Goal: Information Seeking & Learning: Learn about a topic

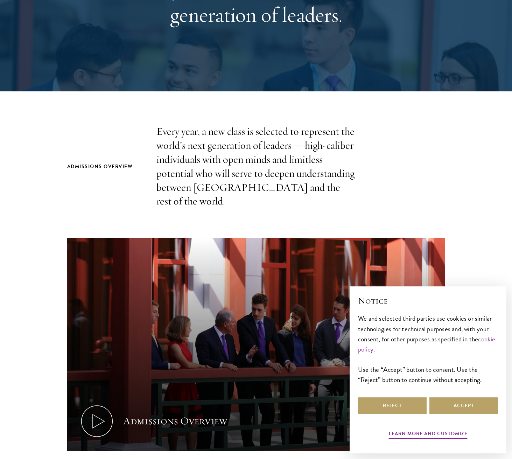
scroll to position [140, 0]
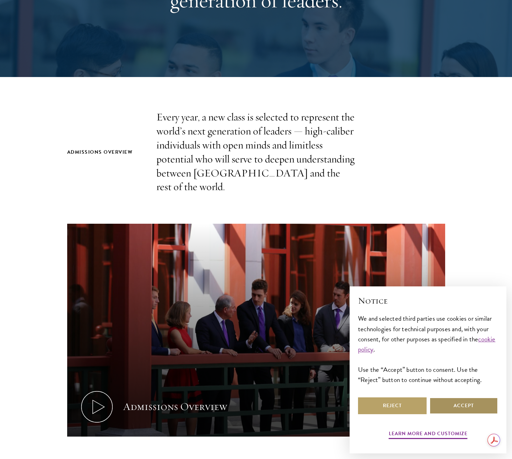
click at [475, 409] on button "Accept" at bounding box center [464, 405] width 69 height 17
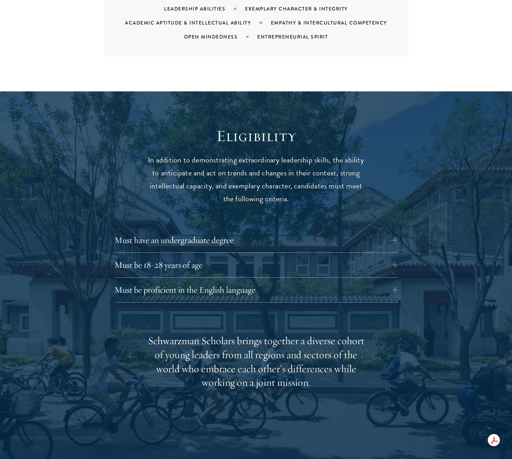
scroll to position [817, 0]
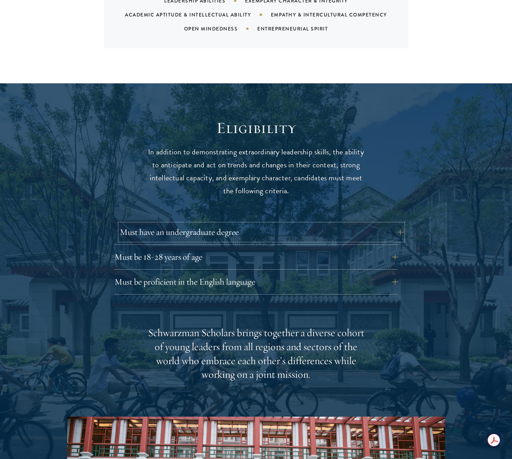
click at [393, 224] on button "Must have an undergraduate degree" at bounding box center [262, 232] width 284 height 17
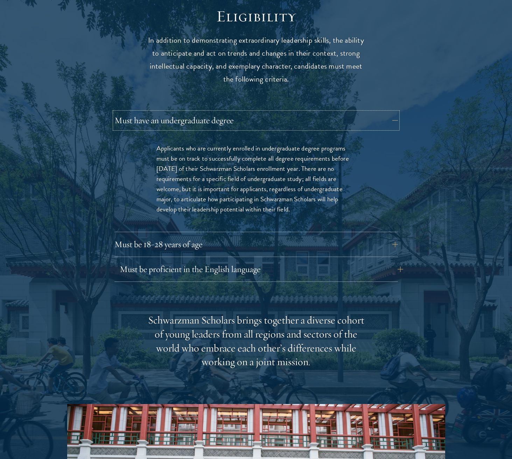
scroll to position [934, 0]
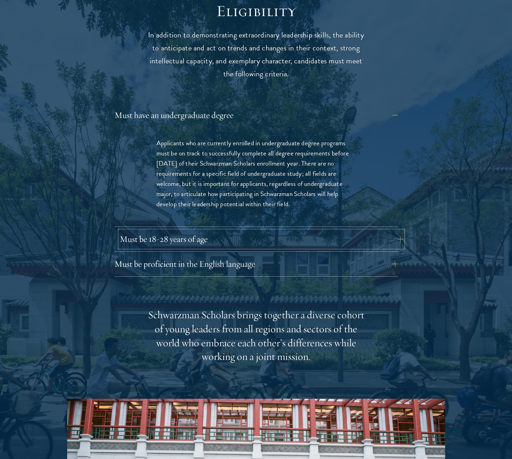
click at [190, 231] on button "Must be 18-28 years of age" at bounding box center [262, 239] width 284 height 17
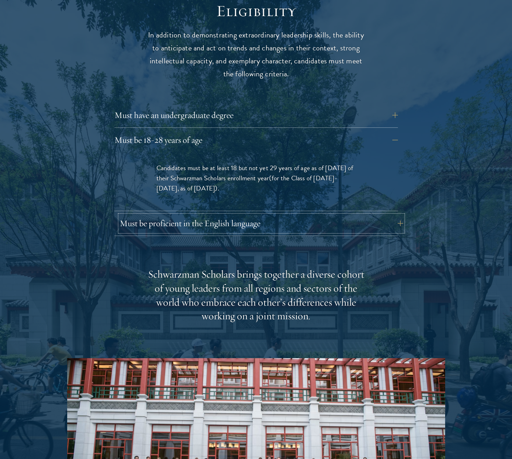
click at [281, 215] on button "Must be proficient in the English language" at bounding box center [262, 223] width 284 height 17
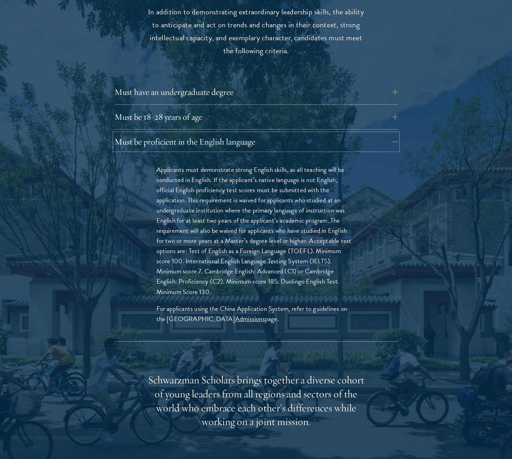
scroll to position [980, 0]
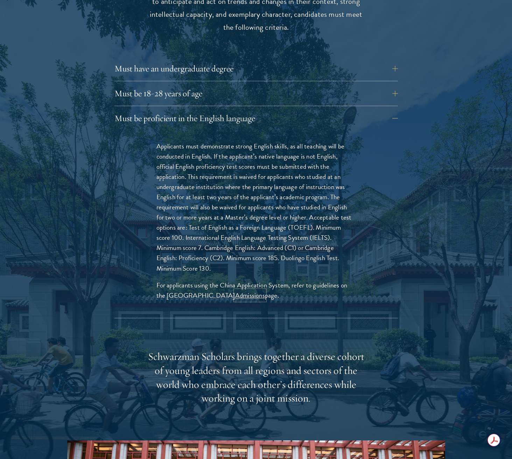
click at [246, 290] on link "Admissions" at bounding box center [250, 295] width 30 height 10
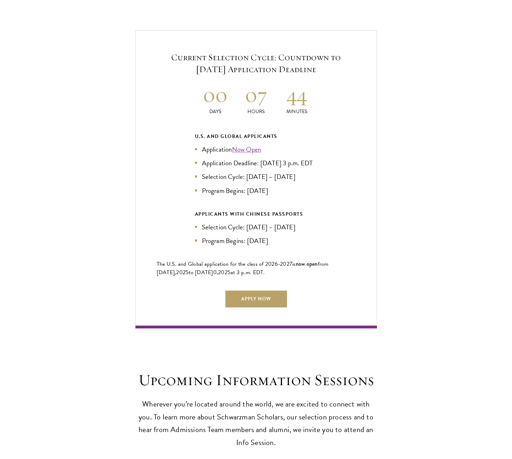
scroll to position [1680, 0]
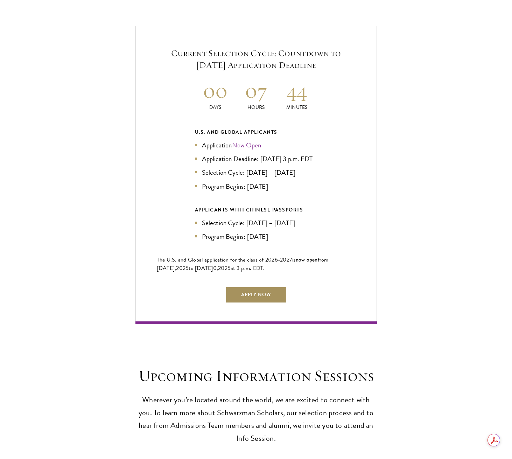
click at [251, 290] on link "Apply Now" at bounding box center [256, 294] width 62 height 17
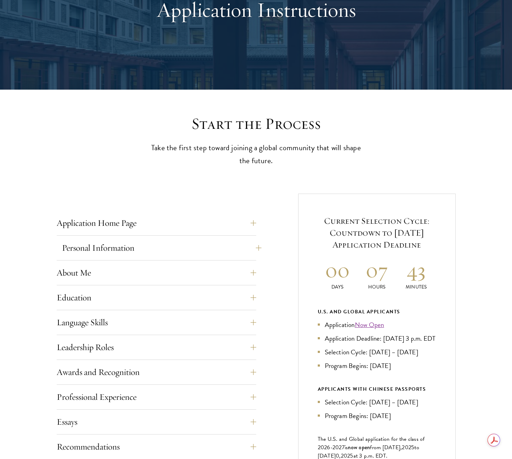
scroll to position [93, 0]
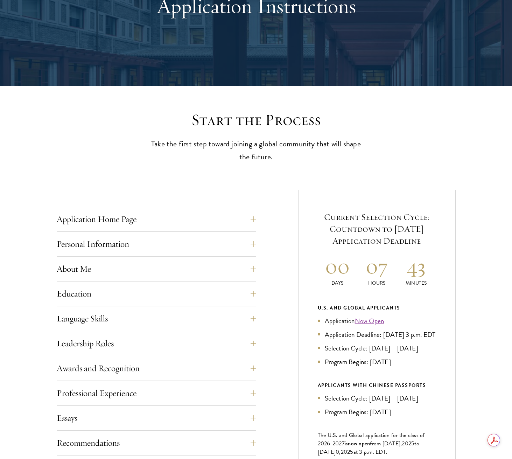
click at [218, 230] on div "Application Home Page The online application form must be completed in English.…" at bounding box center [157, 221] width 200 height 21
click at [214, 224] on button "Application Home Page" at bounding box center [162, 219] width 200 height 17
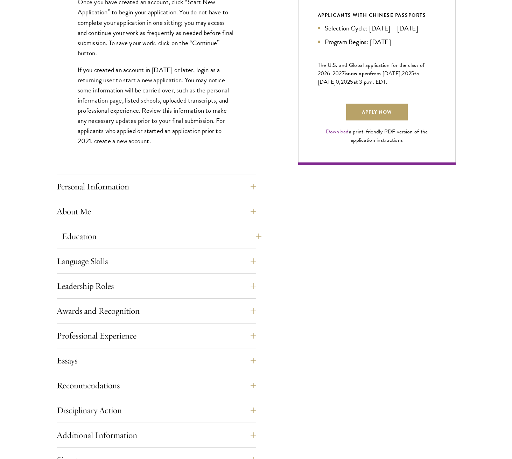
scroll to position [467, 0]
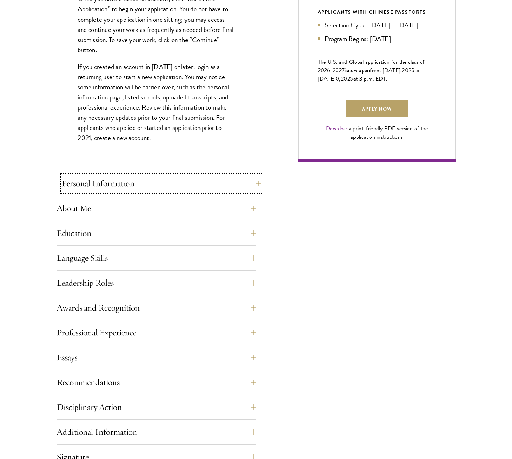
click at [183, 187] on button "Personal Information" at bounding box center [162, 183] width 200 height 17
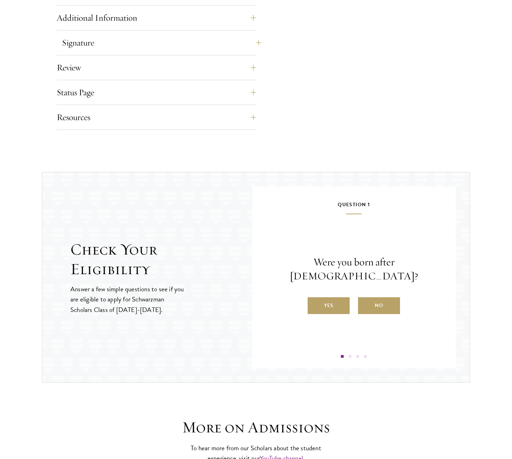
scroll to position [747, 0]
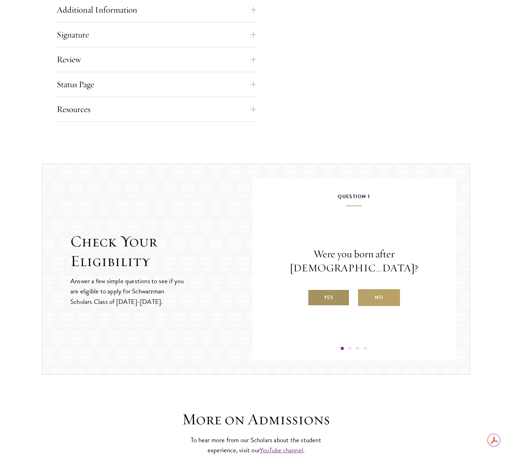
click at [341, 291] on label "Yes" at bounding box center [329, 297] width 42 height 17
click at [314, 291] on input "Yes" at bounding box center [311, 293] width 6 height 6
click at [322, 297] on label "Yes" at bounding box center [329, 297] width 42 height 17
click at [314, 296] on input "Yes" at bounding box center [311, 293] width 6 height 6
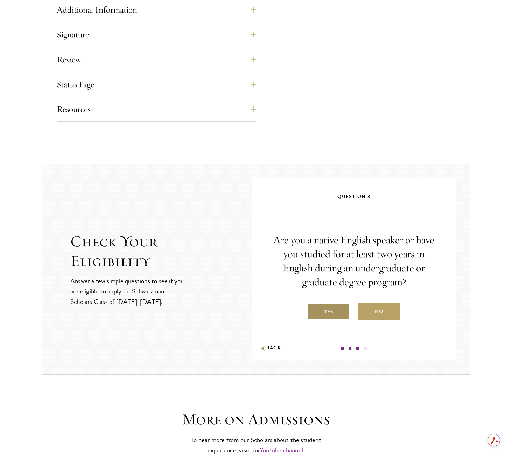
click at [328, 311] on label "Yes" at bounding box center [329, 311] width 42 height 17
click at [314, 310] on input "Yes" at bounding box center [311, 307] width 6 height 6
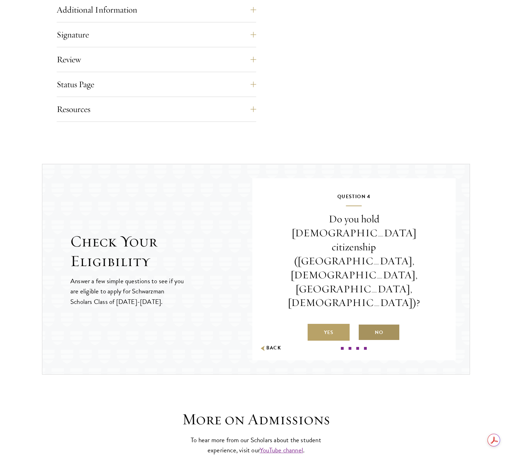
click at [386, 324] on label "No" at bounding box center [379, 332] width 42 height 17
click at [364, 325] on input "No" at bounding box center [361, 328] width 6 height 6
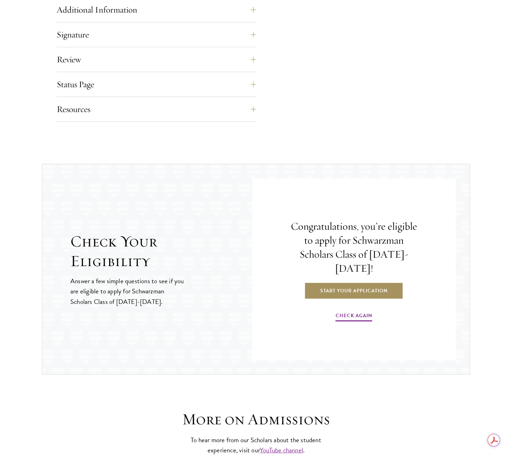
click at [346, 288] on link "Start Your Application" at bounding box center [354, 290] width 99 height 17
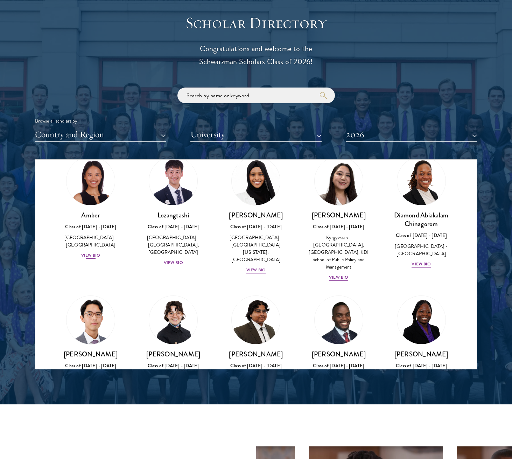
scroll to position [23, 0]
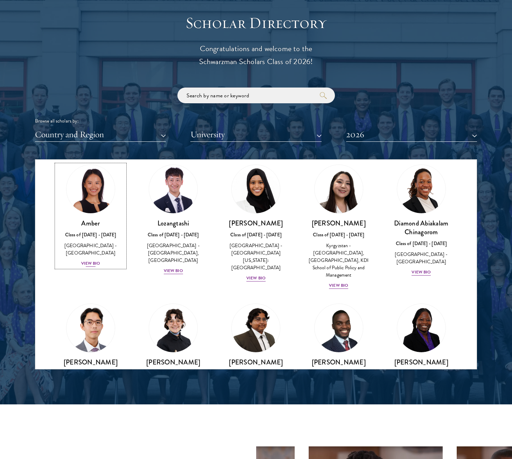
click at [94, 260] on div "View Bio" at bounding box center [90, 263] width 19 height 7
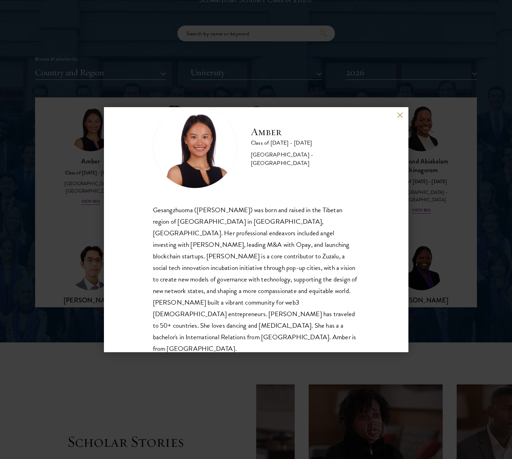
scroll to position [840, 0]
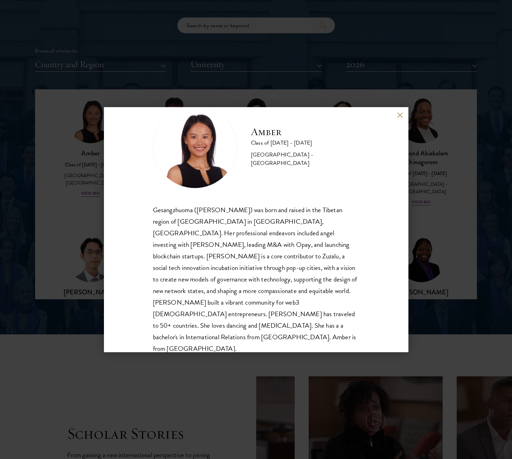
click at [400, 117] on button at bounding box center [400, 115] width 6 height 6
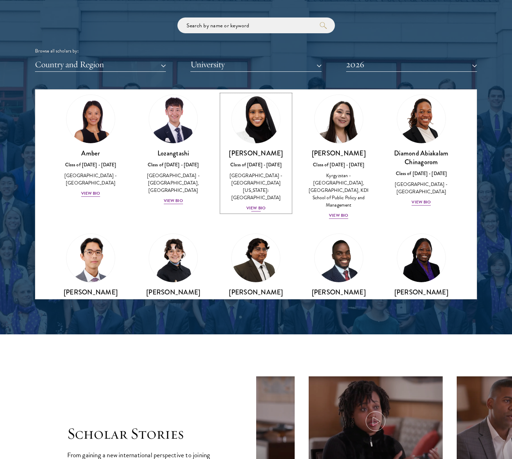
click at [254, 205] on div "View Bio" at bounding box center [255, 208] width 19 height 7
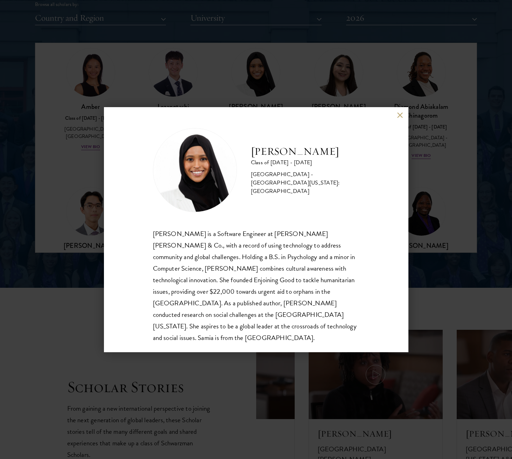
click at [402, 115] on button at bounding box center [400, 115] width 6 height 6
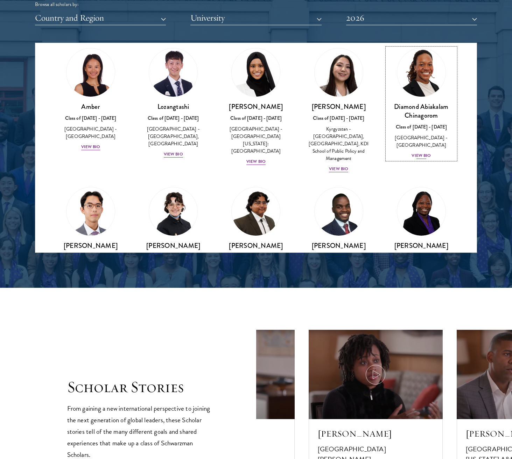
click at [417, 152] on div "View Bio" at bounding box center [421, 155] width 19 height 7
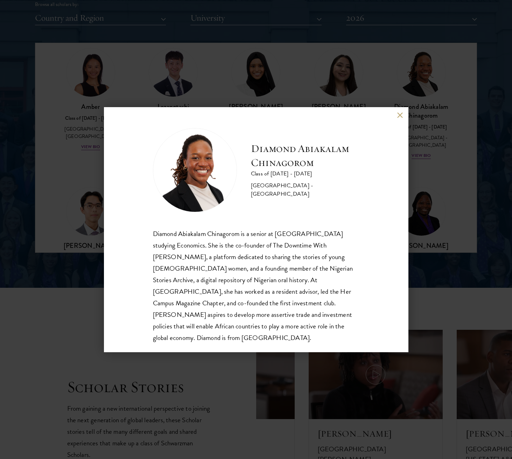
click at [397, 115] on button at bounding box center [400, 115] width 6 height 6
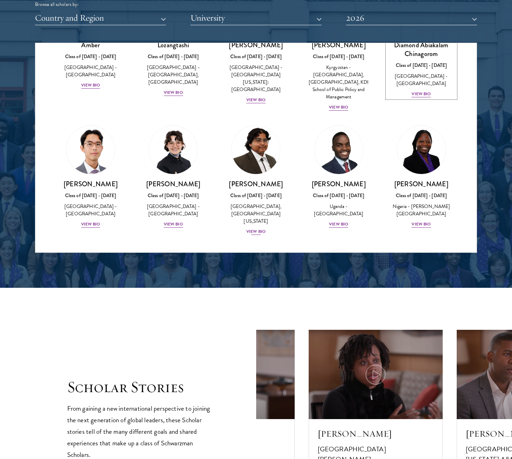
scroll to position [93, 0]
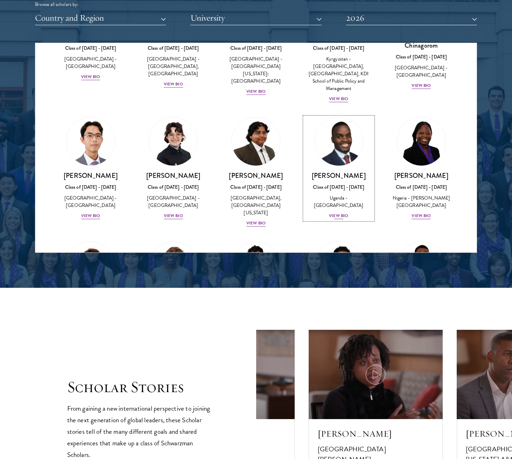
click at [336, 216] on div "View Bio" at bounding box center [338, 215] width 19 height 7
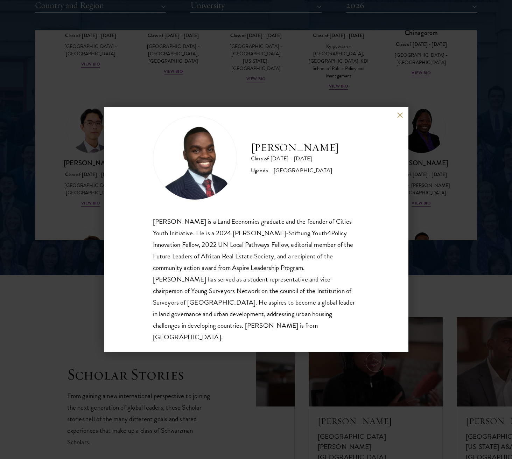
scroll to position [910, 0]
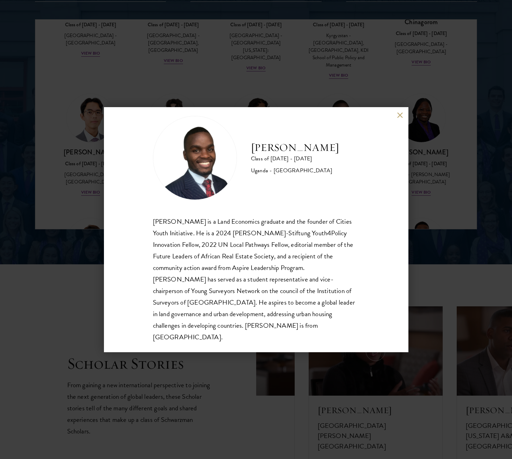
click at [400, 114] on button at bounding box center [400, 115] width 6 height 6
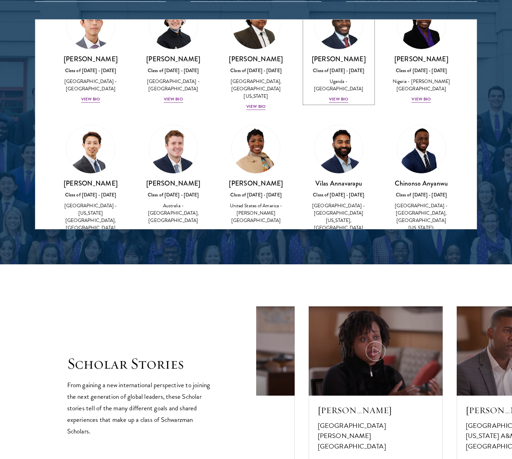
scroll to position [210, 0]
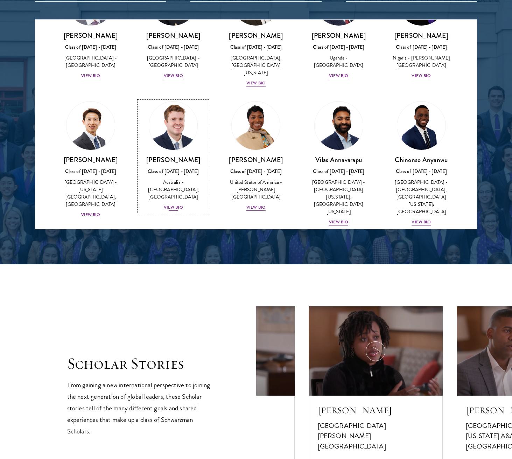
click at [172, 204] on div "View Bio" at bounding box center [173, 207] width 19 height 7
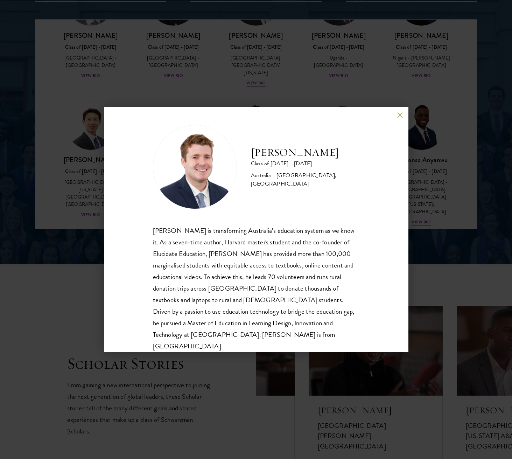
scroll to position [12, 0]
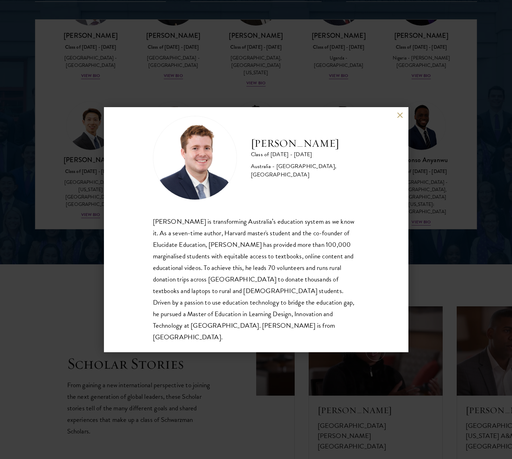
click at [397, 113] on button at bounding box center [400, 115] width 6 height 6
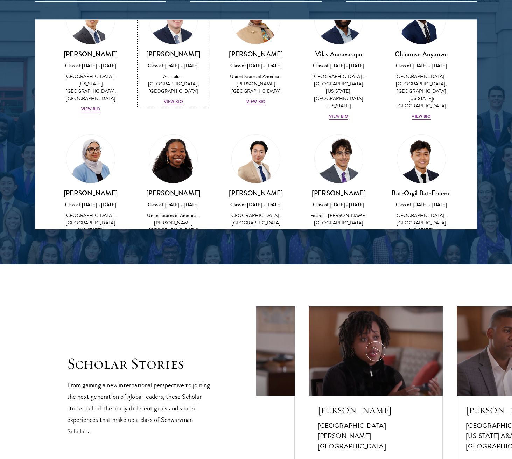
scroll to position [327, 0]
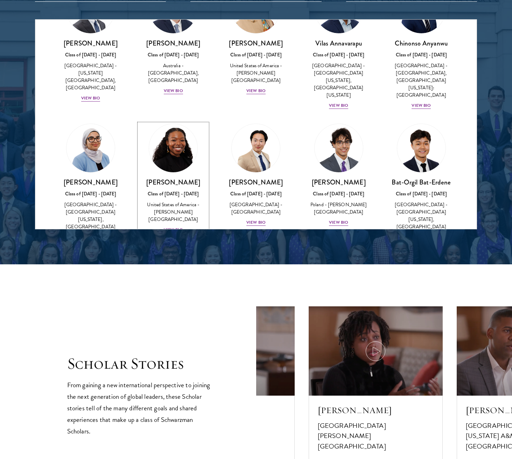
click at [176, 227] on div "View Bio" at bounding box center [173, 230] width 19 height 7
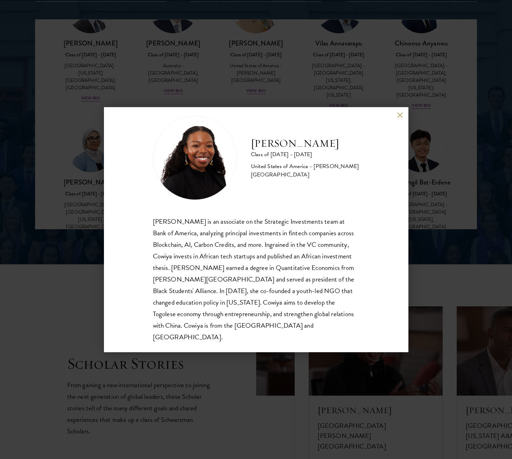
scroll to position [934, 0]
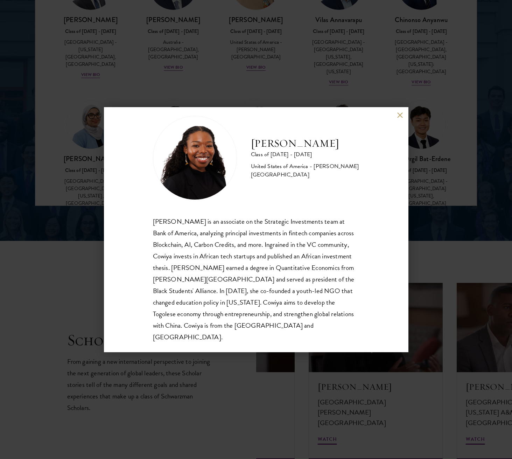
click at [401, 115] on button at bounding box center [400, 115] width 6 height 6
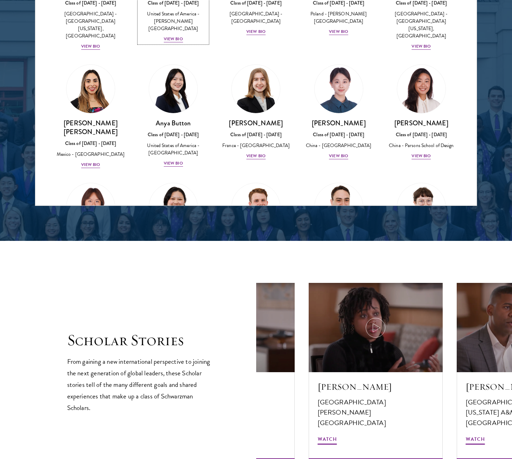
scroll to position [514, 0]
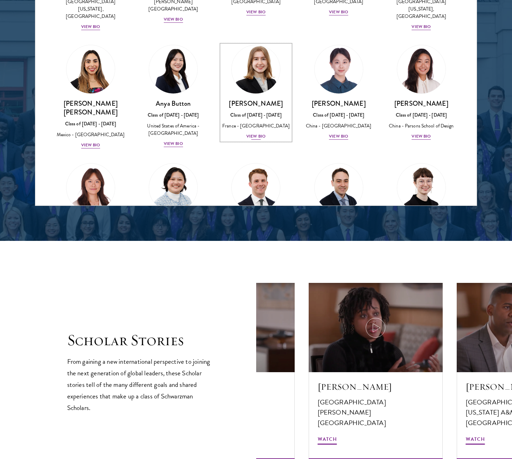
click at [258, 133] on div "View Bio" at bounding box center [255, 136] width 19 height 7
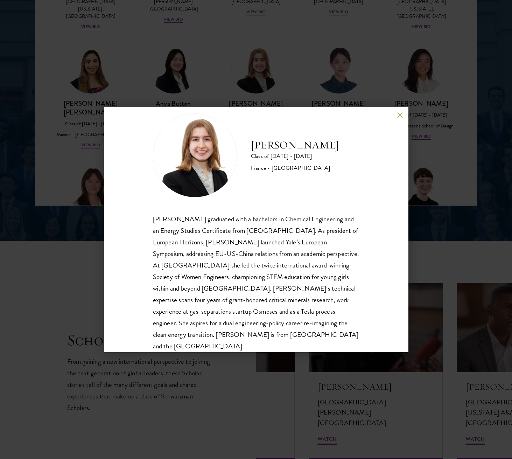
scroll to position [24, 0]
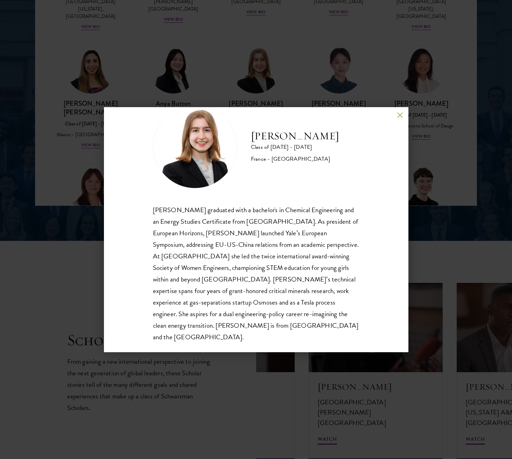
click at [399, 115] on button at bounding box center [400, 115] width 6 height 6
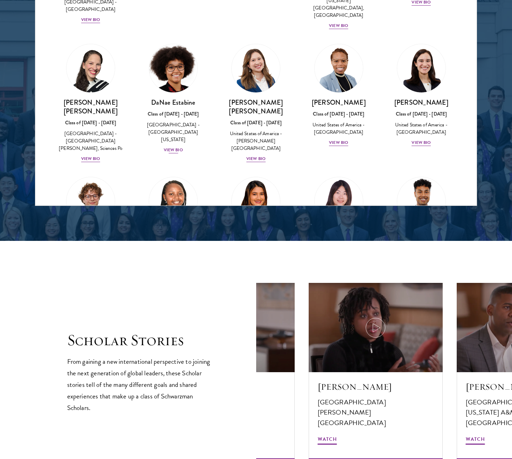
scroll to position [934, 0]
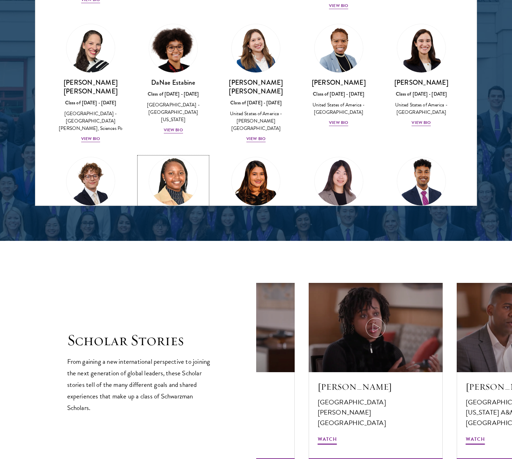
click at [172, 252] on div "View Bio" at bounding box center [173, 255] width 19 height 7
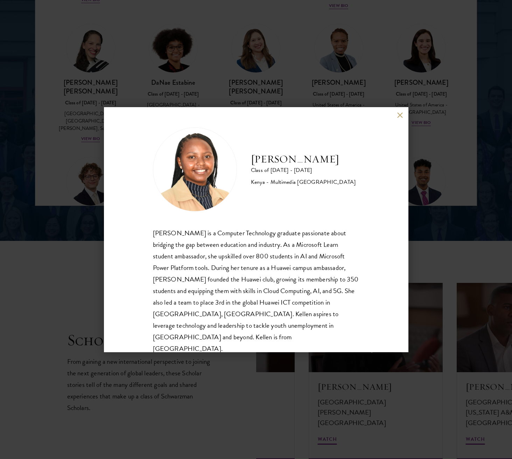
scroll to position [957, 0]
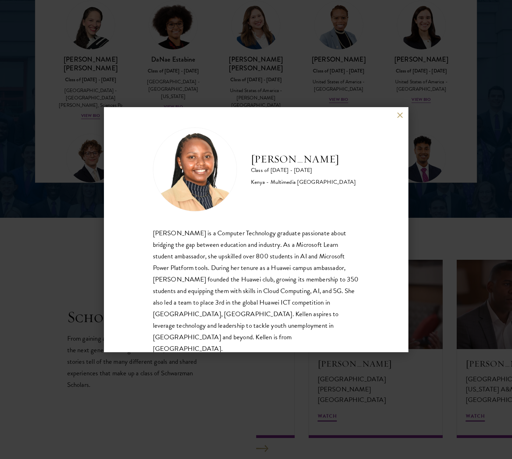
click at [396, 118] on div "[PERSON_NAME] Class of [DATE] - [DATE] [GEOGRAPHIC_DATA] - Multimedia [GEOGRAPH…" at bounding box center [256, 229] width 305 height 245
click at [397, 117] on button at bounding box center [400, 115] width 6 height 6
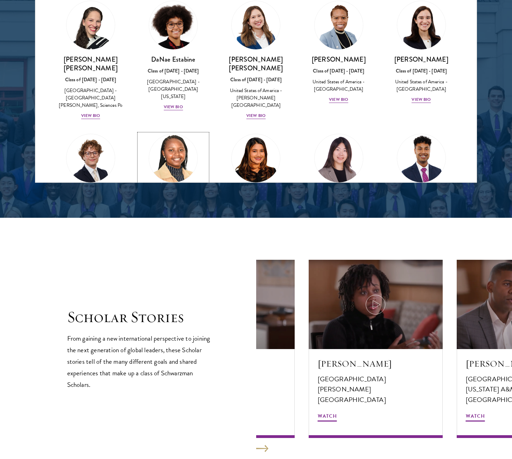
click at [174, 229] on div "View Bio" at bounding box center [173, 232] width 19 height 7
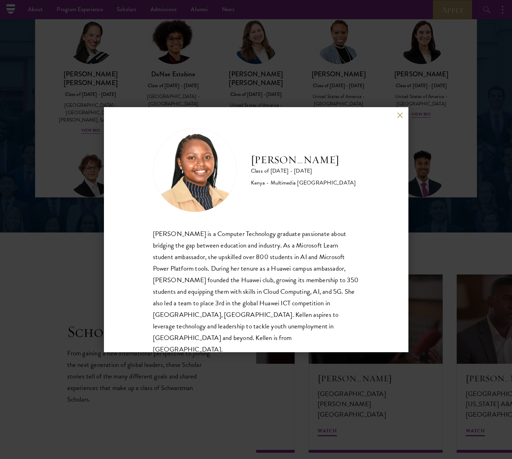
scroll to position [934, 0]
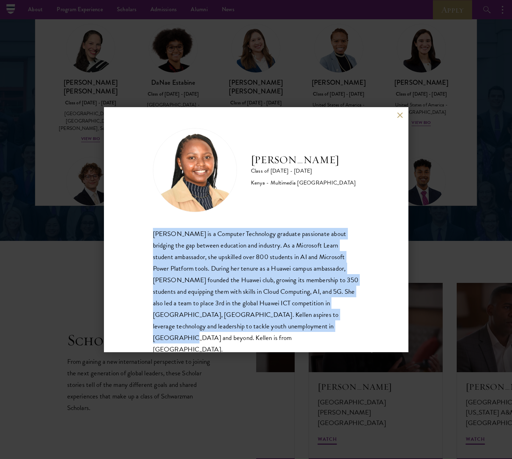
drag, startPoint x: 309, startPoint y: 328, endPoint x: 153, endPoint y: 236, distance: 180.5
click at [153, 236] on div "[PERSON_NAME] is a Computer Technology graduate passionate about bridging the g…" at bounding box center [256, 291] width 207 height 127
